Goal: Transaction & Acquisition: Book appointment/travel/reservation

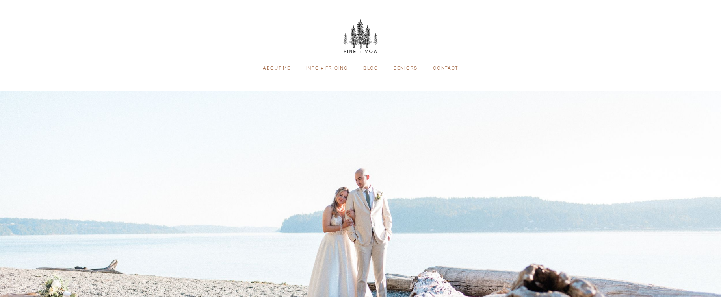
click at [328, 70] on link "Info + Pricing" at bounding box center [326, 68] width 53 height 7
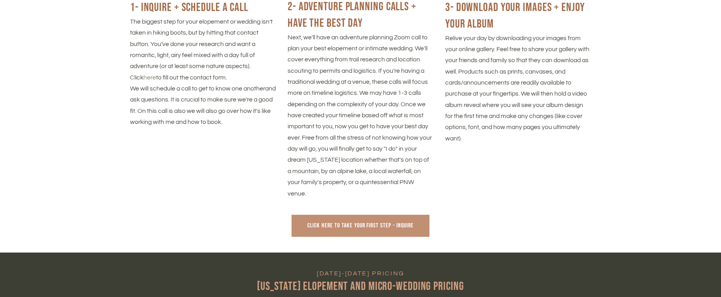
scroll to position [1392, 0]
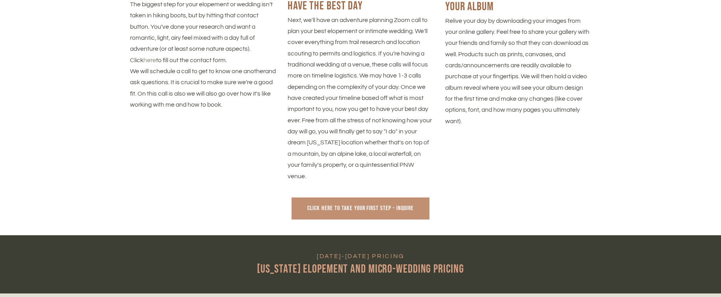
click at [337, 202] on link "Click here to take your first step - Inquire" at bounding box center [360, 209] width 138 height 22
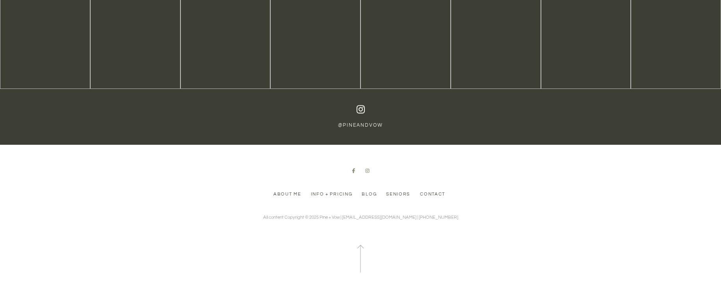
scroll to position [1389, 0]
